Goal: Task Accomplishment & Management: Use online tool/utility

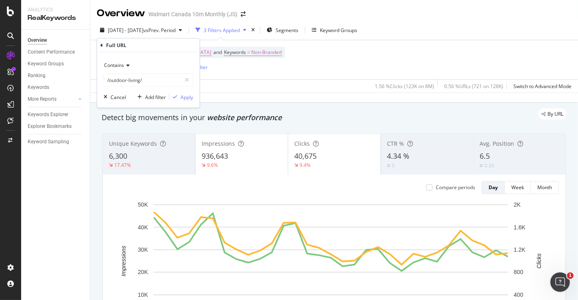
scroll to position [971, 0]
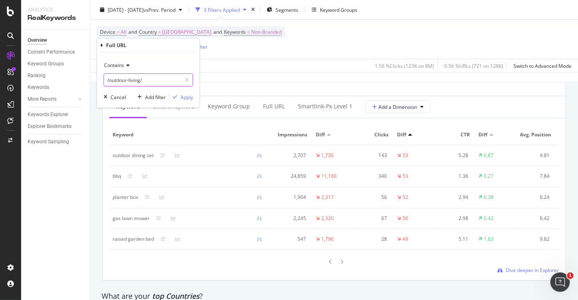
click at [151, 79] on input "/outdoor-living/" at bounding box center [142, 80] width 77 height 13
paste input "10019"
type input "10019"
click at [187, 96] on div "Apply" at bounding box center [186, 96] width 13 height 7
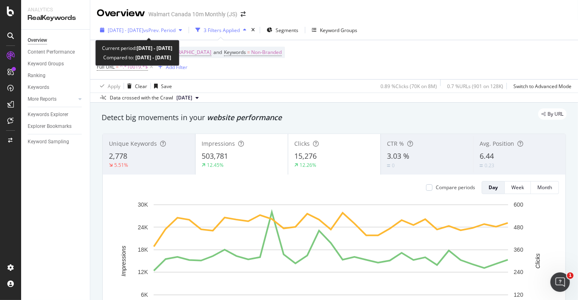
click at [185, 31] on div "button" at bounding box center [181, 30] width 10 height 5
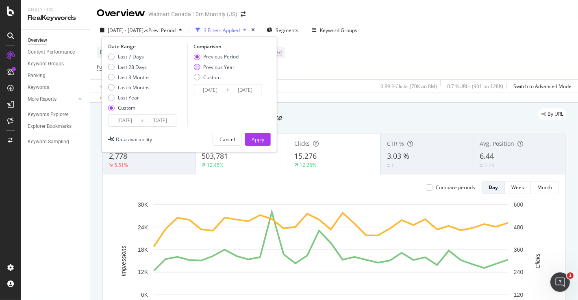
click at [216, 66] on div "Previous Year" at bounding box center [218, 67] width 31 height 7
type input "[DATE]"
click at [257, 142] on div "Apply" at bounding box center [257, 139] width 13 height 7
